Goal: Information Seeking & Learning: Learn about a topic

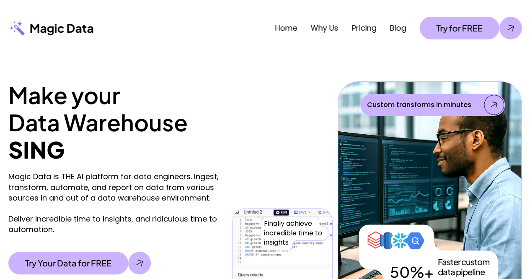
drag, startPoint x: 196, startPoint y: 190, endPoint x: 208, endPoint y: 87, distance: 103.7
click at [325, 27] on link "Why Us" at bounding box center [324, 28] width 28 height 10
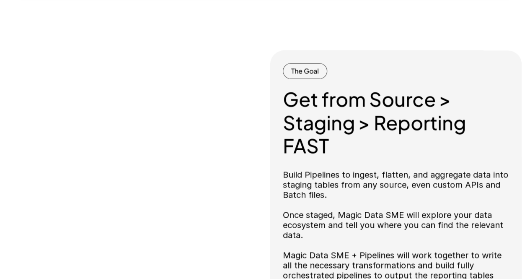
scroll to position [819, 0]
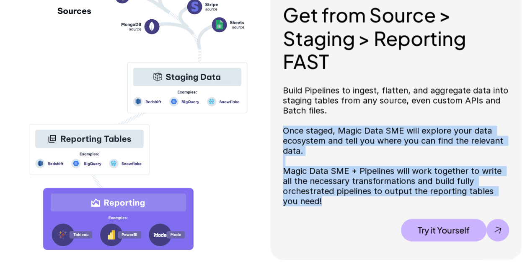
drag, startPoint x: 285, startPoint y: 130, endPoint x: 336, endPoint y: 203, distance: 88.8
click at [336, 203] on p "Build Pipelines to ingest, flatten, and aggregate data into staging tables from…" at bounding box center [396, 145] width 226 height 121
click at [333, 203] on p "Build Pipelines to ingest, flatten, and aggregate data into staging tables from…" at bounding box center [396, 145] width 226 height 121
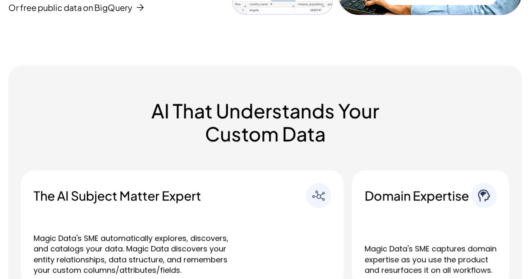
scroll to position [0, 0]
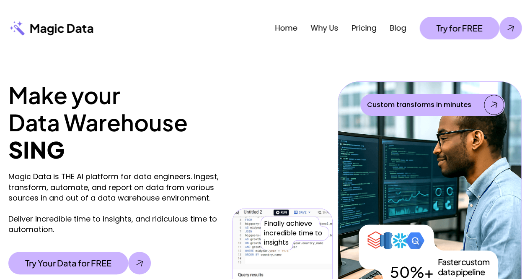
drag, startPoint x: 130, startPoint y: 199, endPoint x: 97, endPoint y: 31, distance: 172.0
drag, startPoint x: 263, startPoint y: 134, endPoint x: 187, endPoint y: 30, distance: 128.5
click at [189, 27] on div "Home Why Us Pricing Blog Try for FREE" at bounding box center [312, 28] width 420 height 23
